Goal: Obtain resource: Download file/media

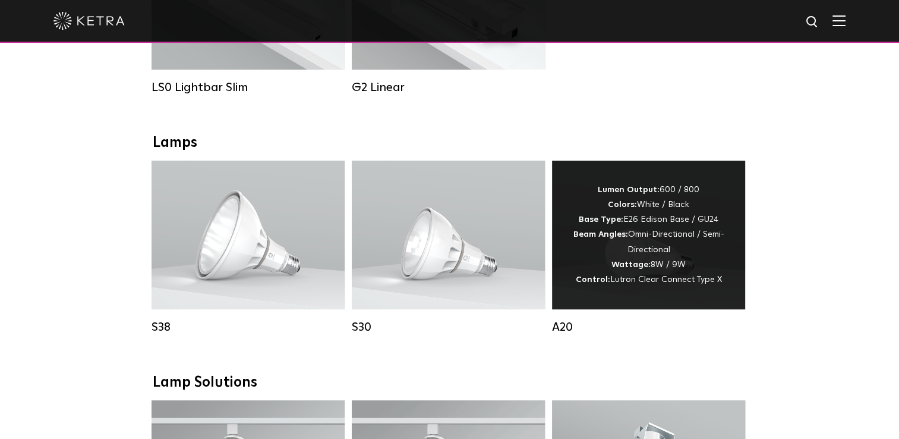
scroll to position [654, 0]
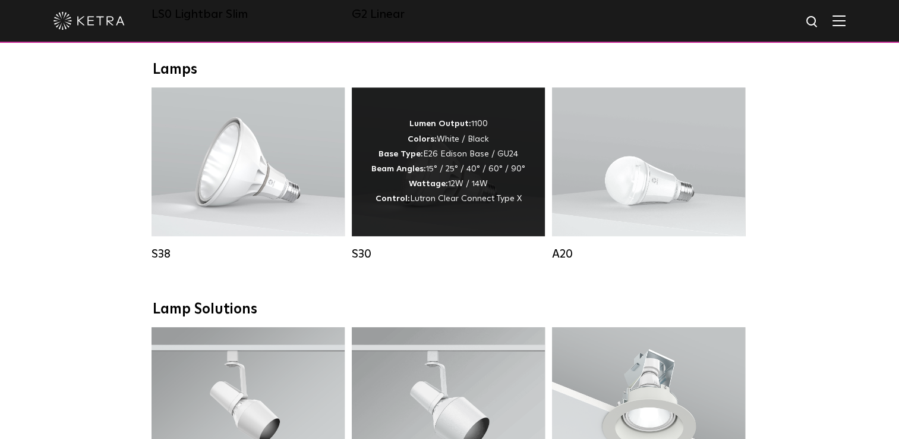
click at [447, 185] on div "Lumen Output: 1100 Colors: White / Black Base Type: E26 Edison Base / GU24 Beam…" at bounding box center [448, 161] width 154 height 90
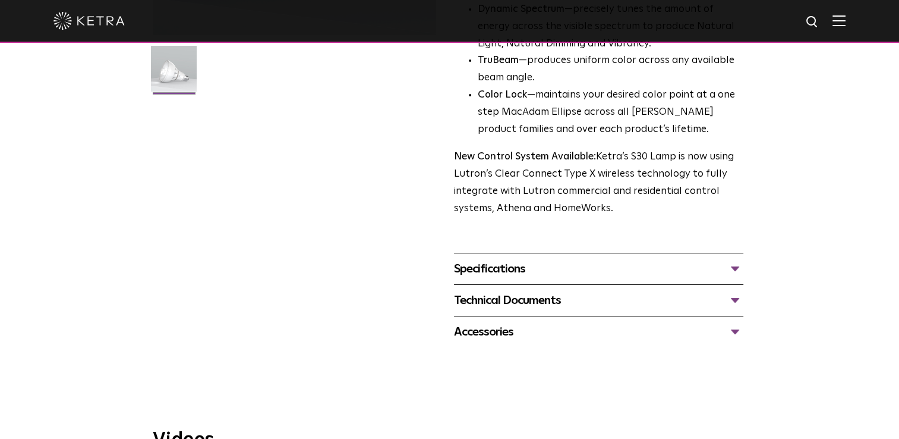
scroll to position [357, 0]
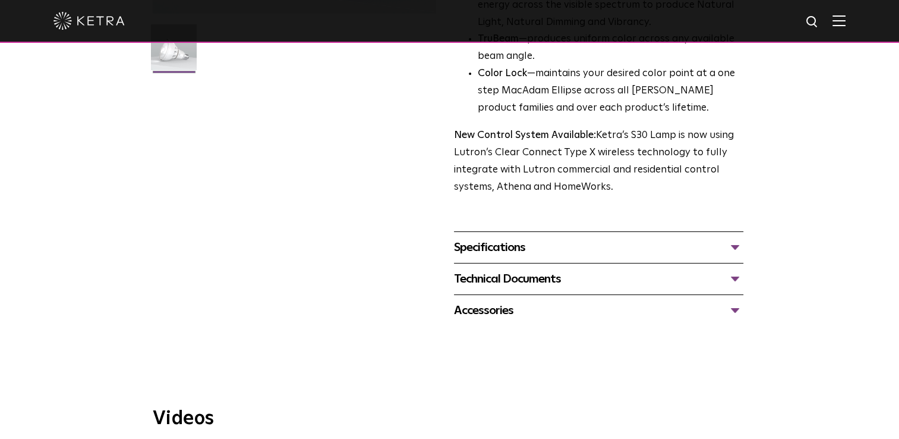
click at [509, 245] on div "Specifications" at bounding box center [598, 247] width 289 height 19
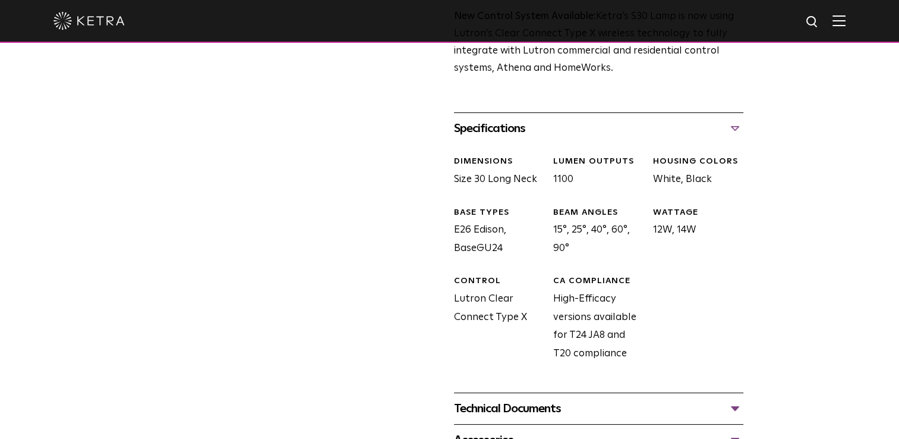
scroll to position [713, 0]
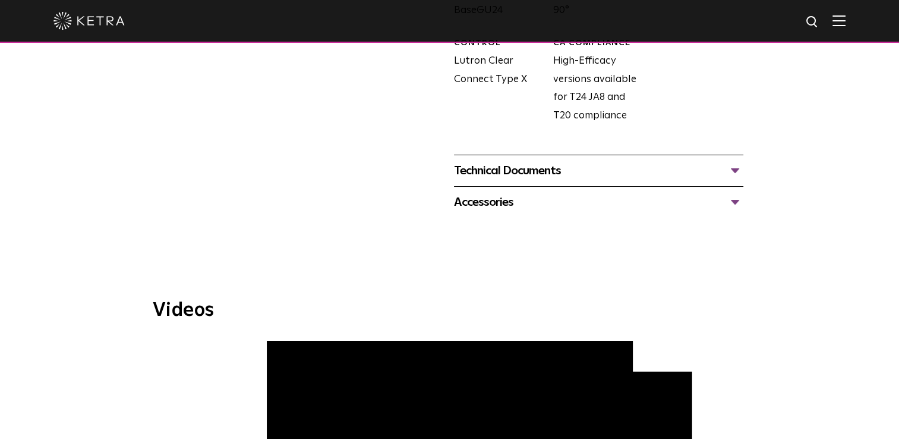
click at [518, 170] on div "Technical Documents" at bounding box center [598, 170] width 289 height 19
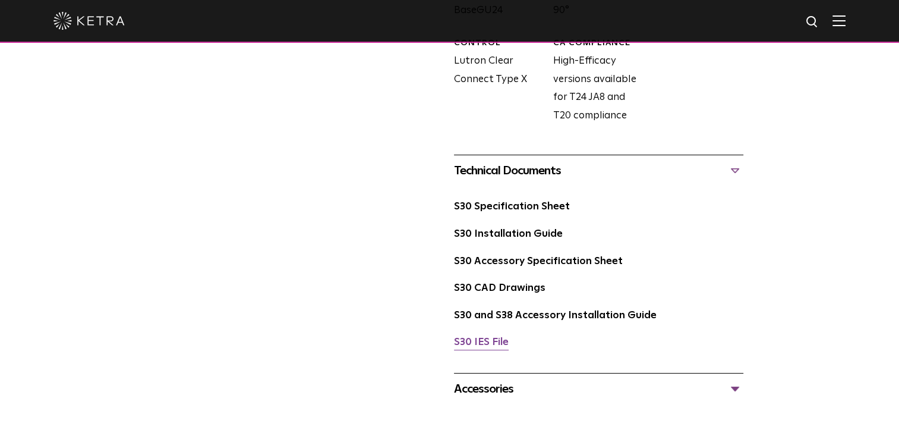
click at [486, 344] on link "S30 IES File" at bounding box center [481, 342] width 55 height 10
